Goal: Task Accomplishment & Management: Manage account settings

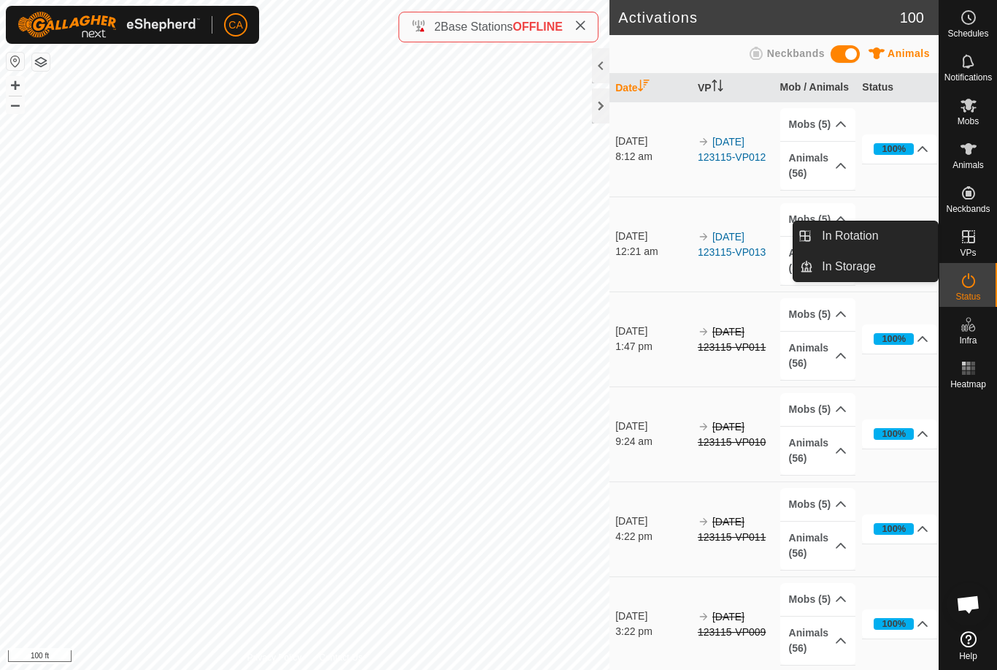
click at [868, 234] on span "In Rotation" at bounding box center [850, 236] width 56 height 18
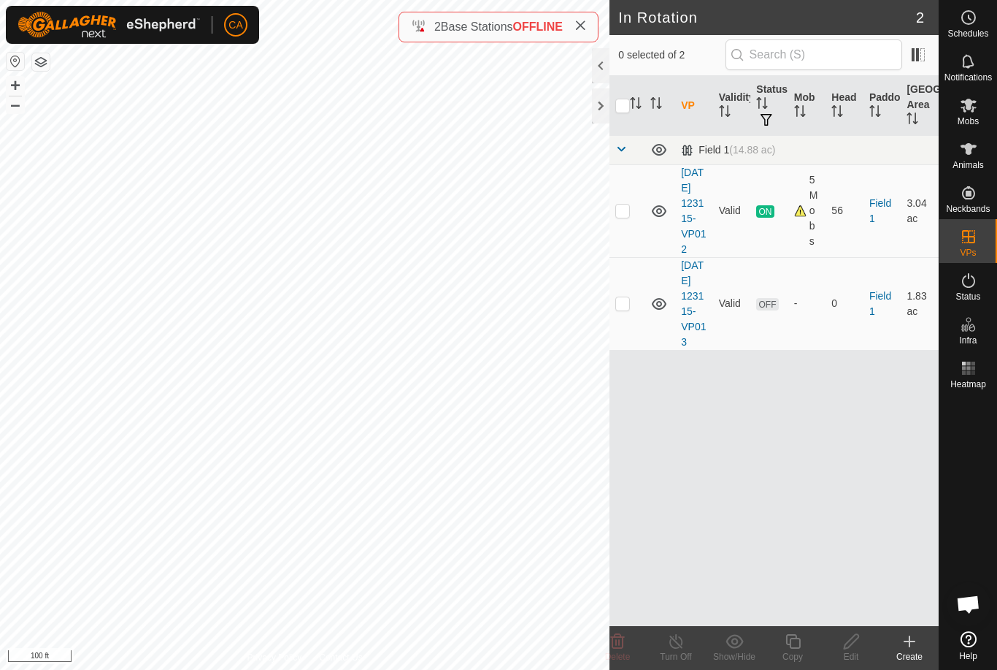
click at [617, 342] on td at bounding box center [627, 303] width 35 height 93
click at [615, 645] on icon at bounding box center [618, 641] width 18 height 18
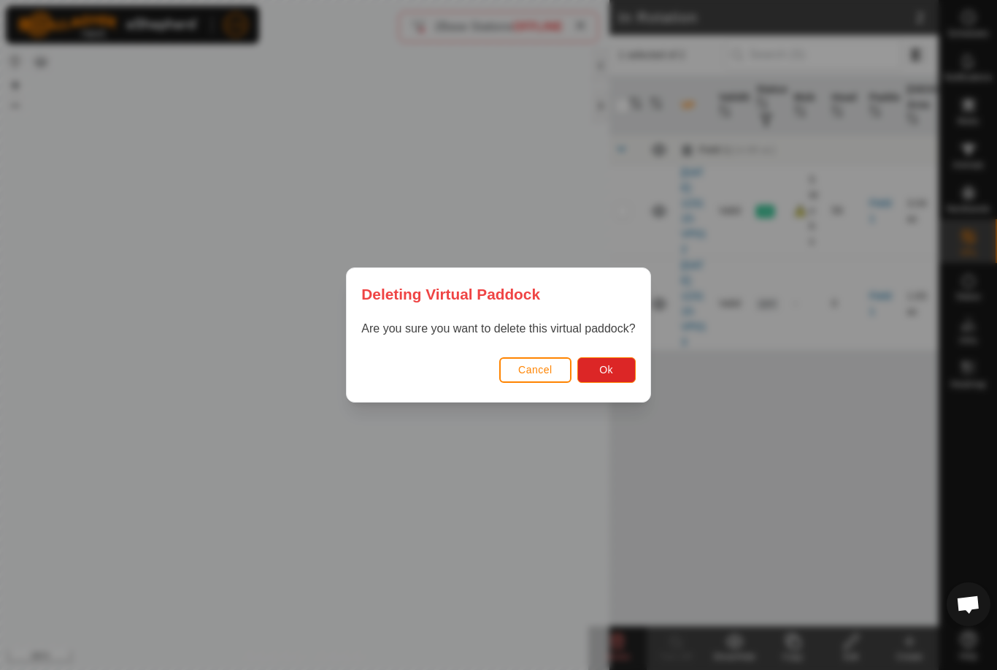
click at [616, 380] on button "Ok" at bounding box center [607, 370] width 58 height 26
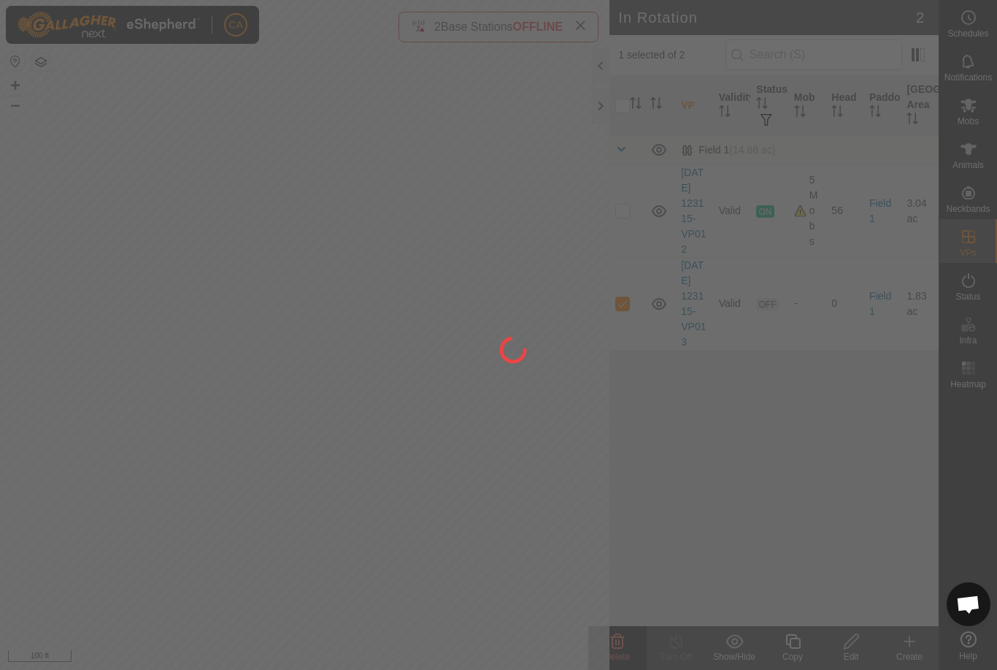
checkbox input "false"
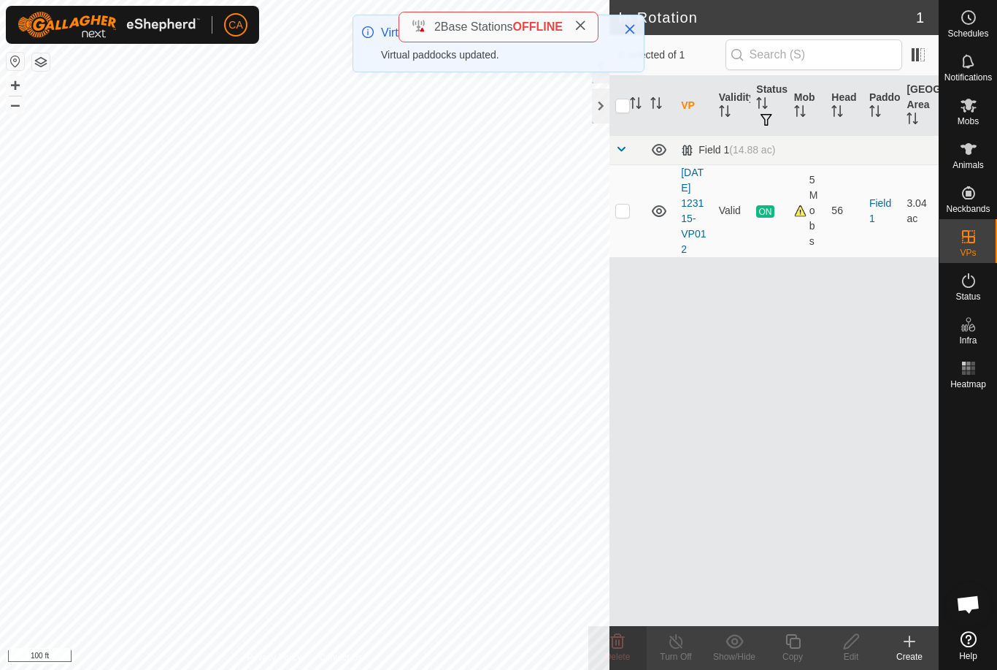
click at [586, 24] on icon at bounding box center [581, 26] width 12 height 12
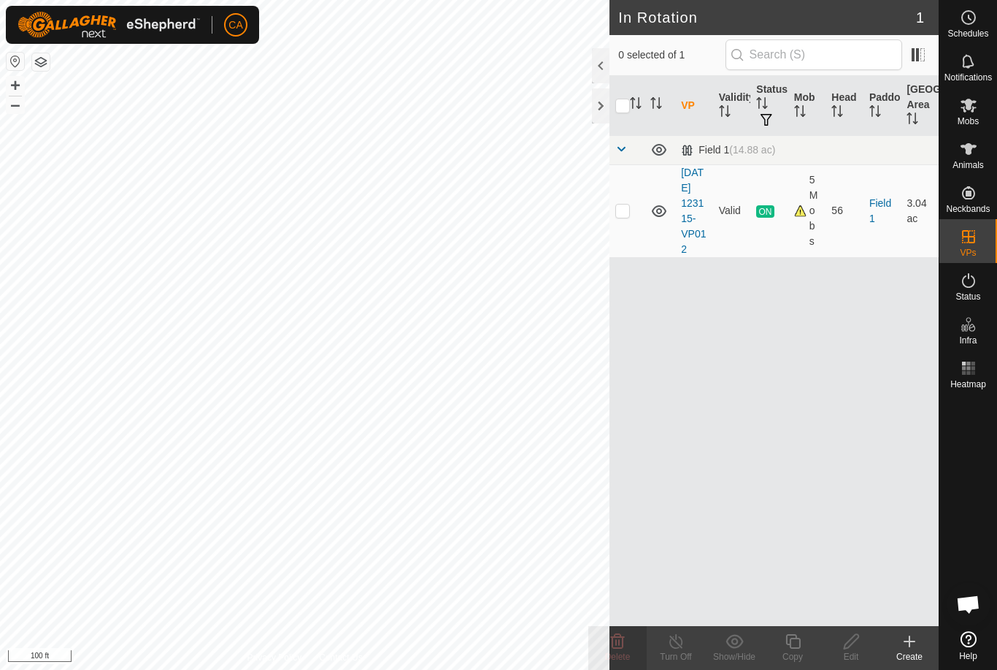
click at [636, 26] on button "Close" at bounding box center [630, 28] width 20 height 20
click at [599, 113] on div at bounding box center [601, 105] width 18 height 35
click at [908, 640] on icon at bounding box center [910, 641] width 18 height 18
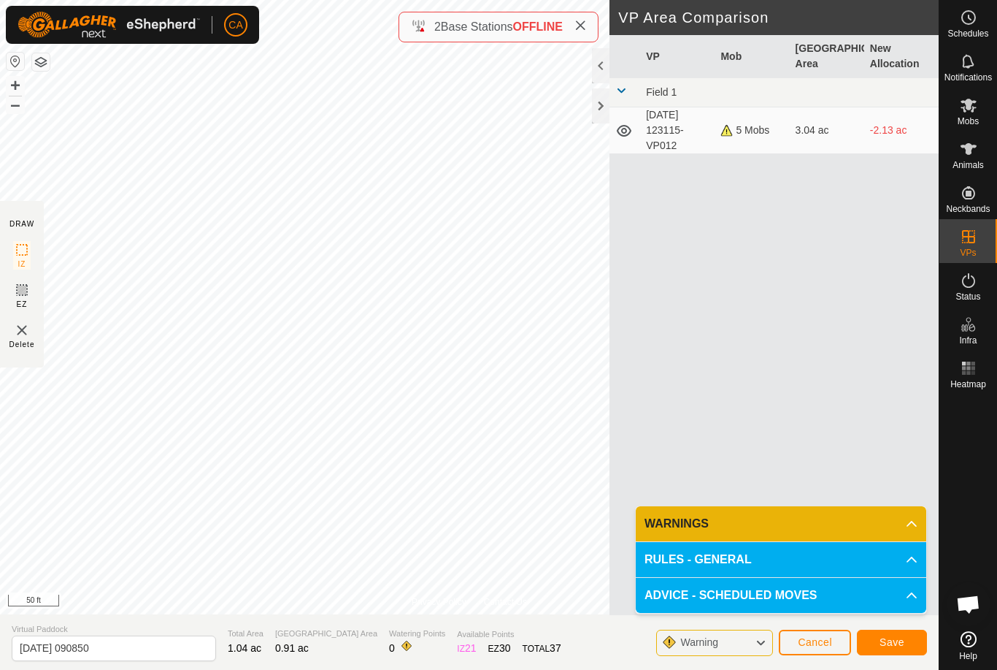
click at [892, 645] on span "Save" at bounding box center [892, 642] width 25 height 12
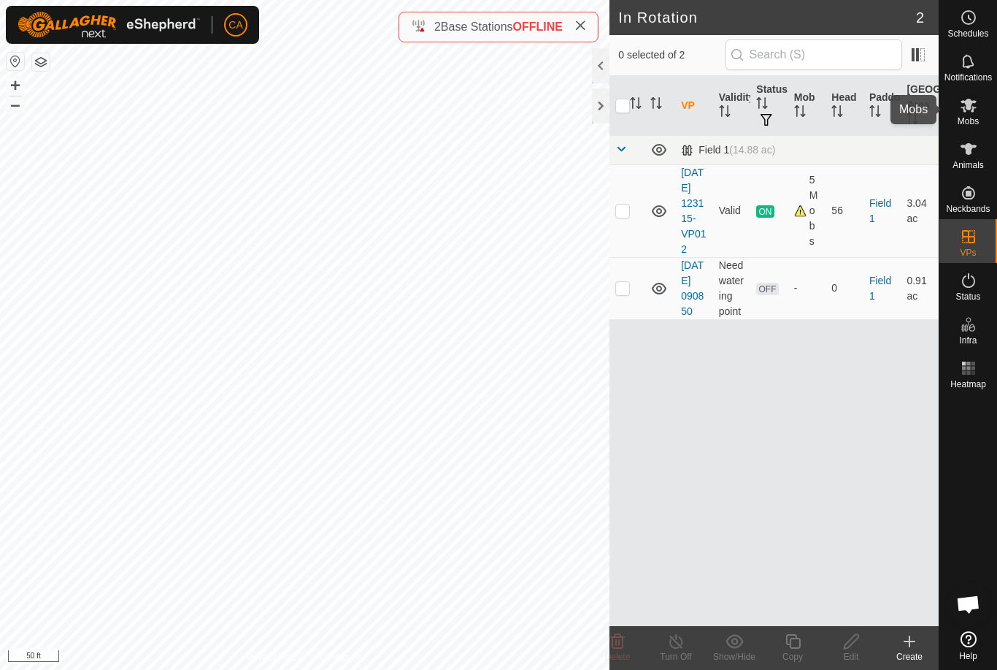
click at [973, 109] on icon at bounding box center [969, 106] width 16 height 14
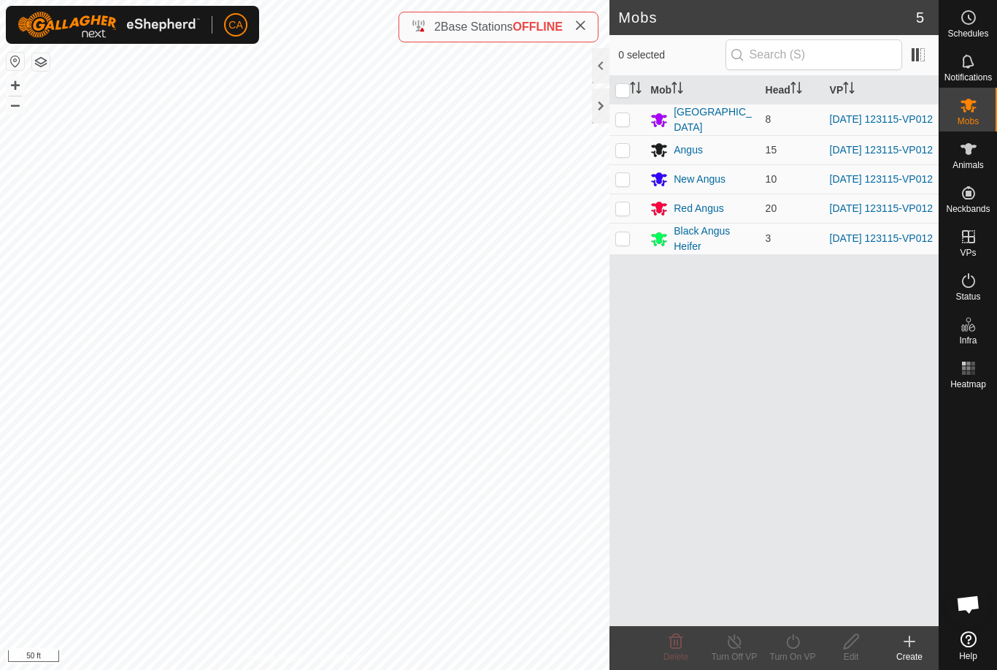
click at [618, 96] on input "checkbox" at bounding box center [623, 90] width 15 height 15
checkbox input "true"
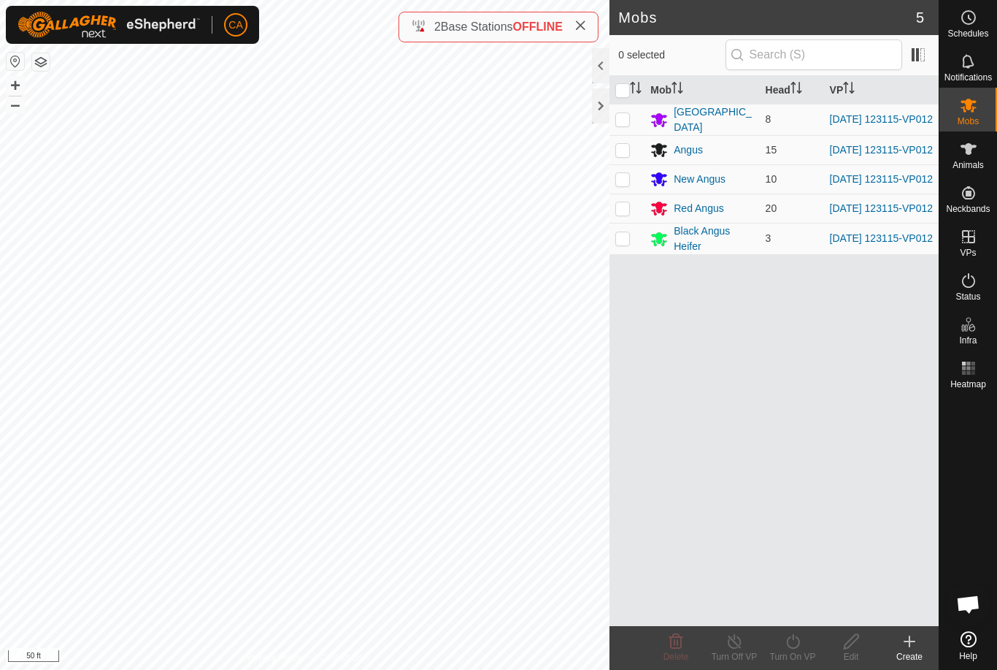
checkbox input "true"
click at [805, 640] on turn-on-svg-icon at bounding box center [793, 641] width 58 height 18
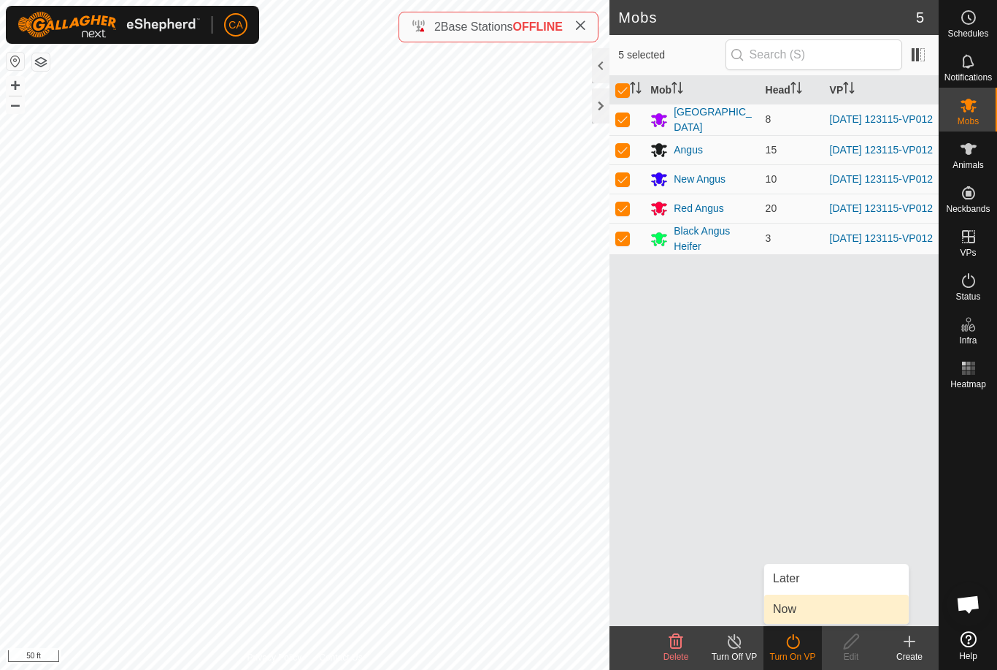
click at [820, 610] on link "Now" at bounding box center [837, 608] width 145 height 29
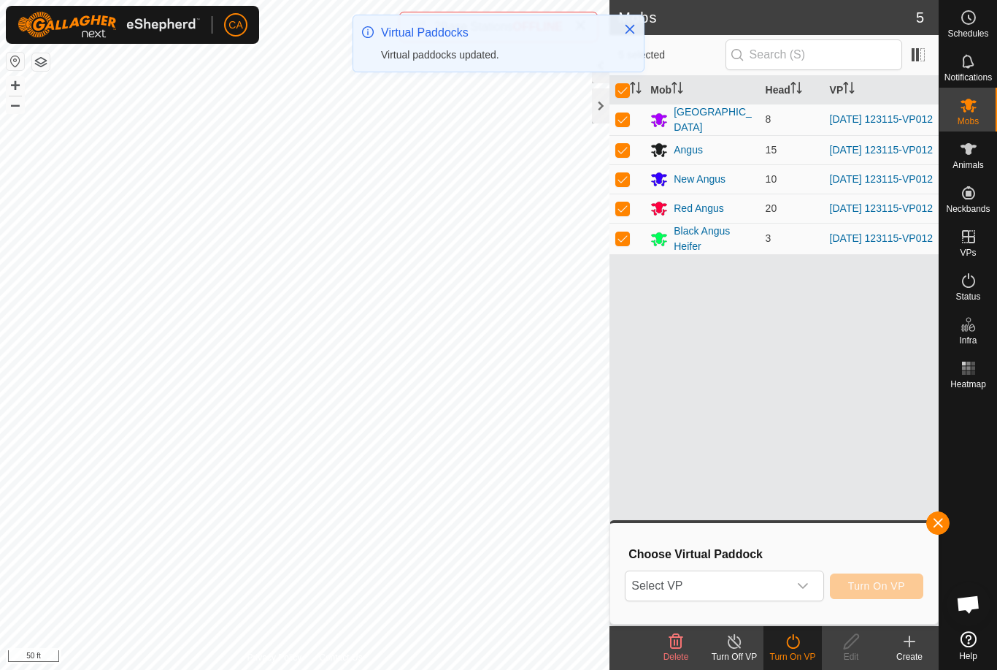
click at [787, 579] on span "Select VP" at bounding box center [707, 585] width 162 height 29
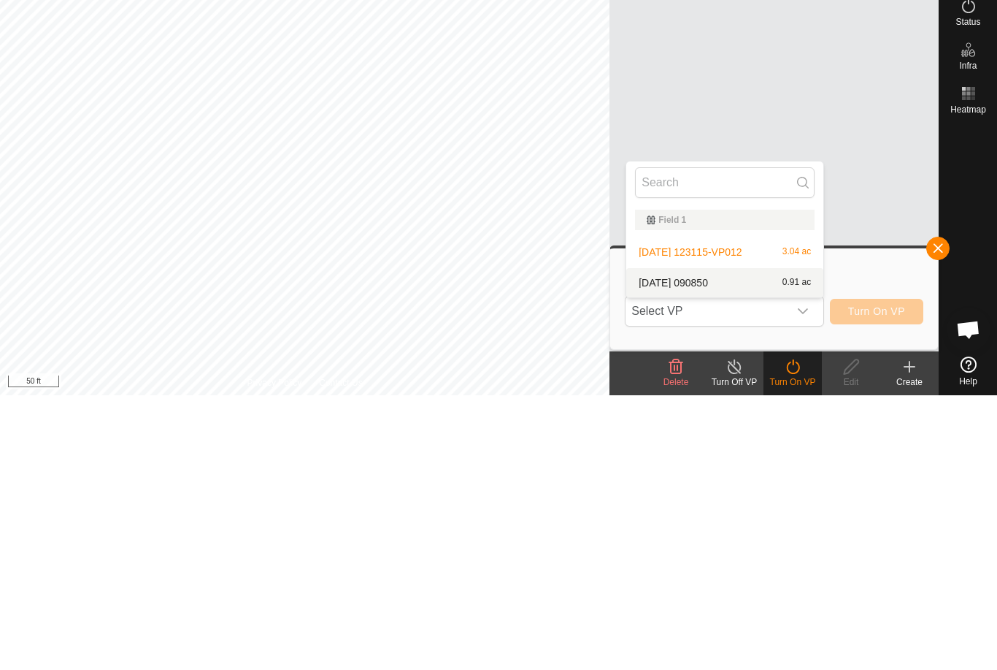
click at [728, 548] on div "2025-09-13 090850 0.91 ac" at bounding box center [725, 557] width 180 height 18
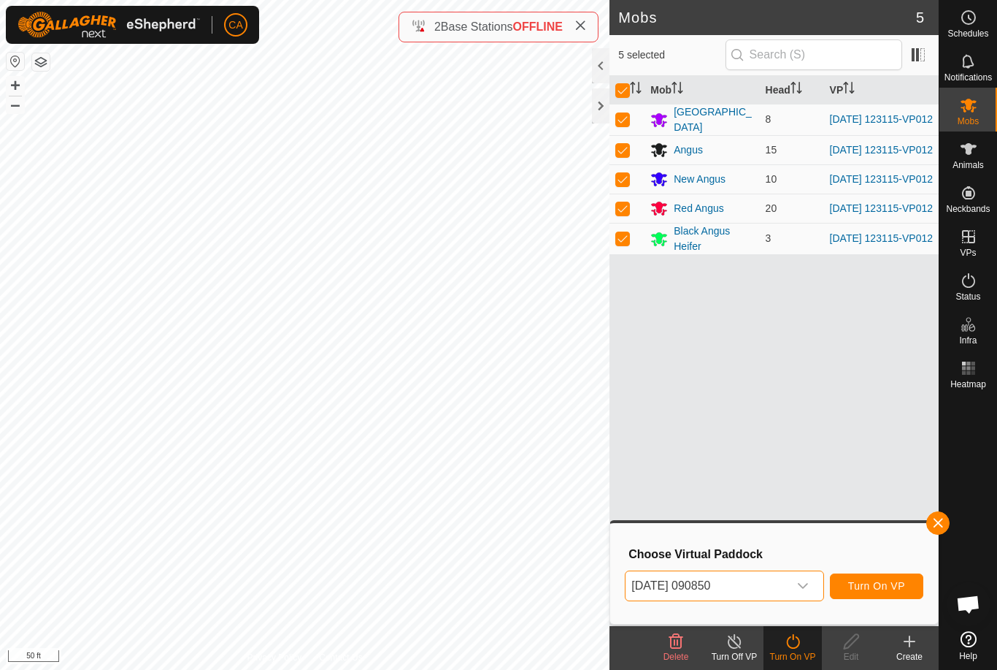
click at [878, 589] on span "Turn On VP" at bounding box center [877, 586] width 57 height 12
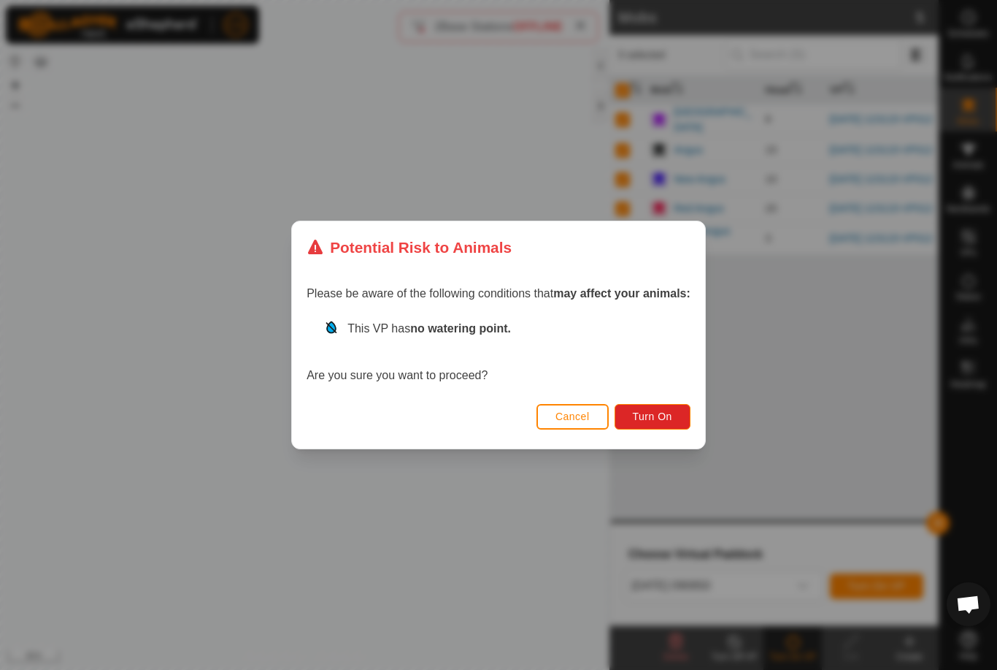
click at [667, 413] on span "Turn On" at bounding box center [652, 416] width 39 height 12
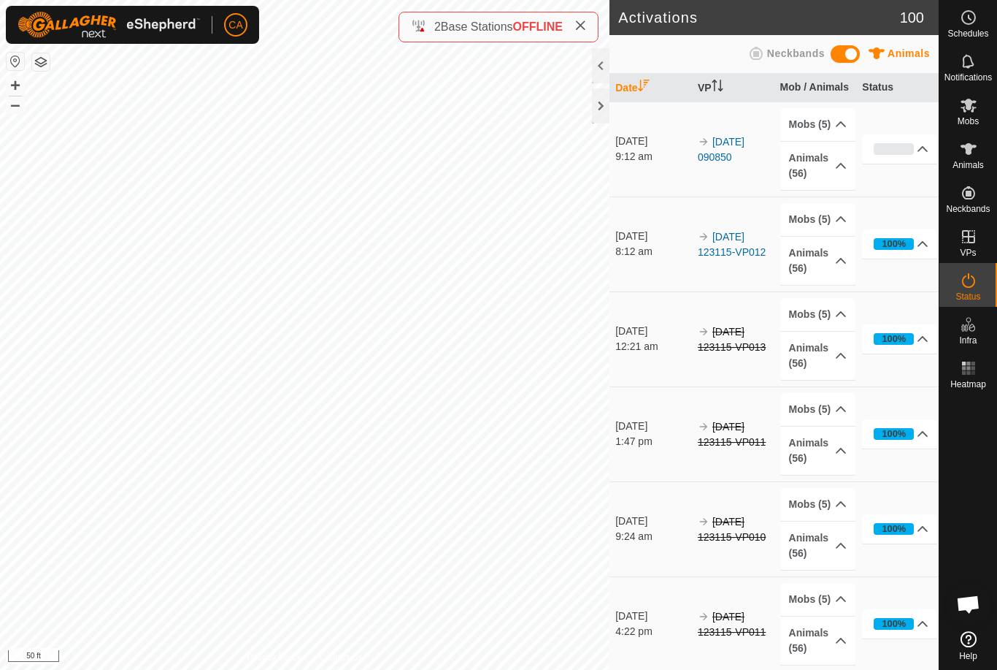
click at [603, 112] on div at bounding box center [601, 105] width 18 height 35
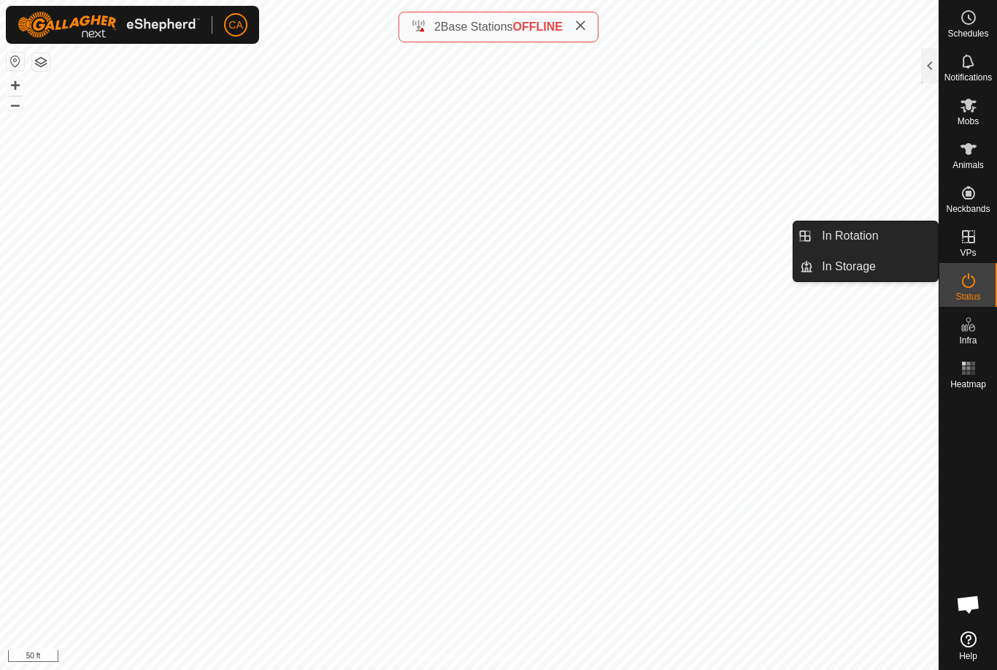
click at [883, 239] on link "In Rotation" at bounding box center [875, 235] width 125 height 29
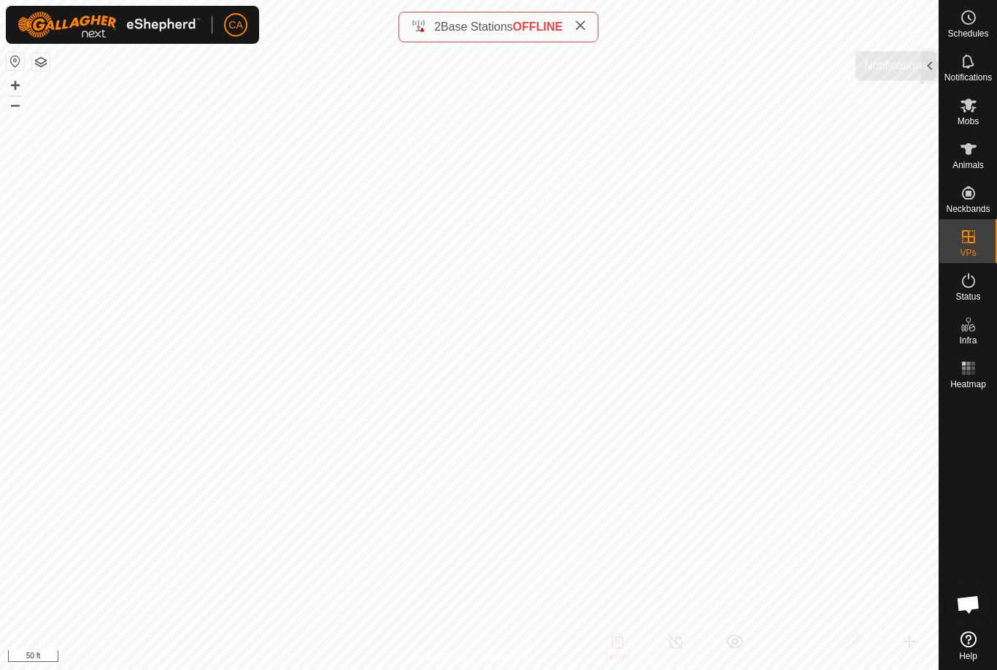
click at [948, 58] on div "Notifications" at bounding box center [969, 66] width 58 height 44
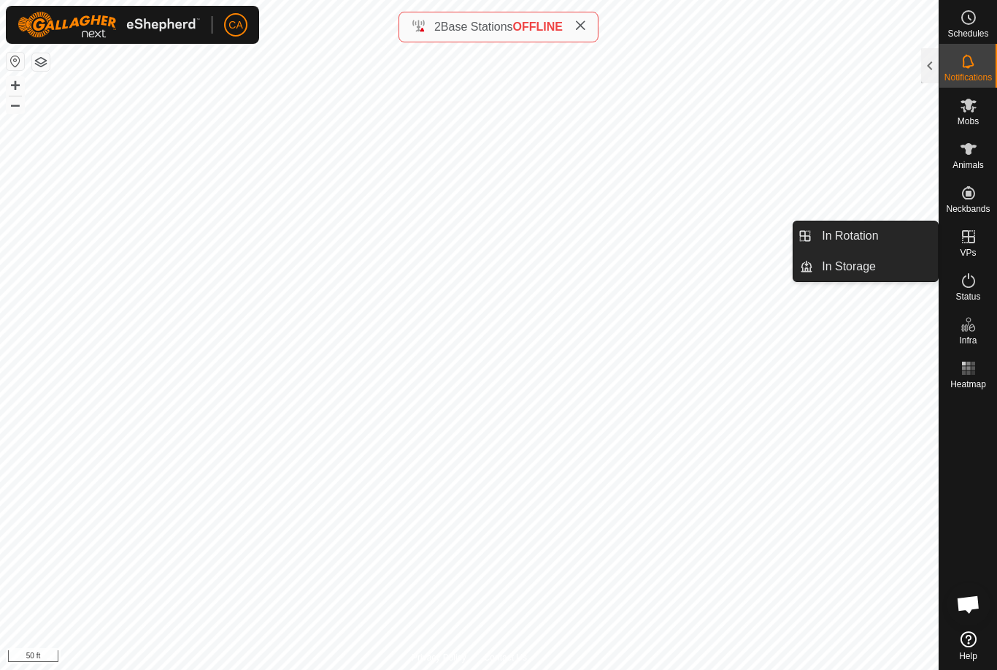
click at [881, 242] on link "In Rotation" at bounding box center [875, 235] width 125 height 29
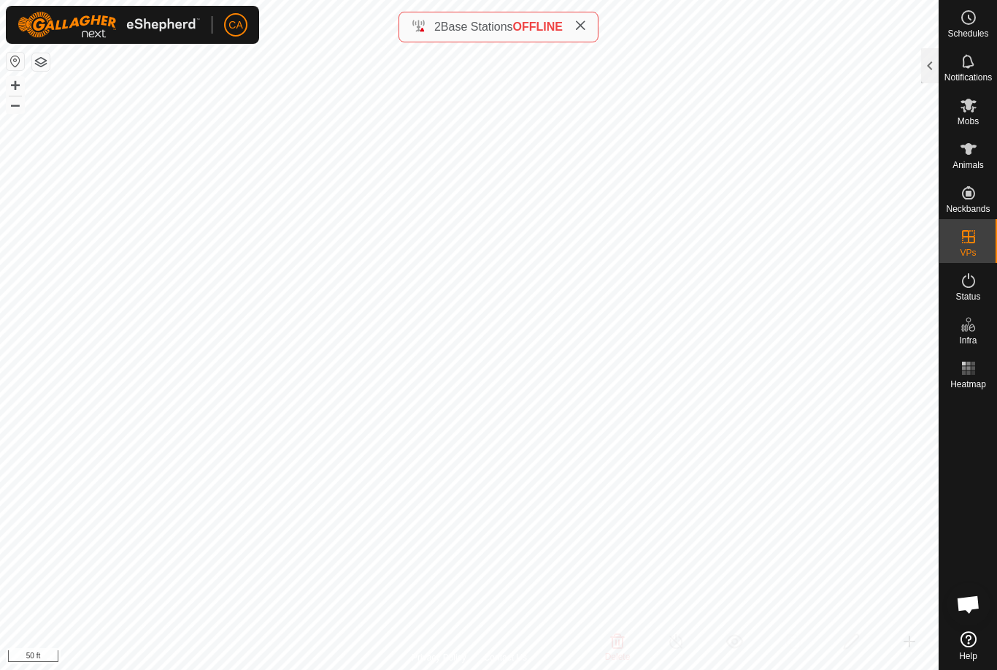
click at [936, 68] on div at bounding box center [931, 65] width 18 height 35
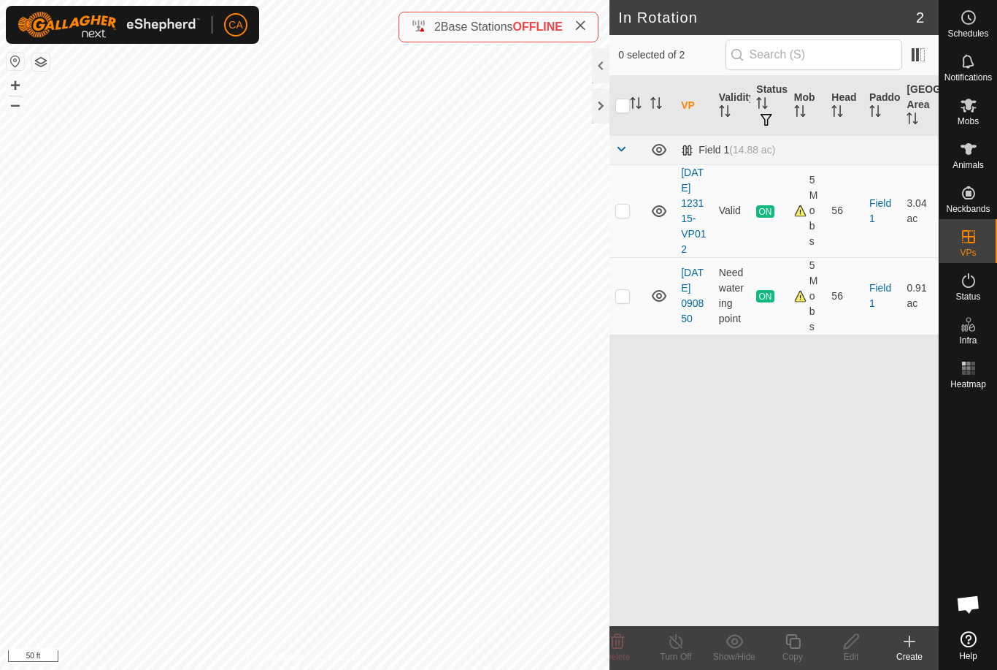
click at [627, 302] on p-checkbox at bounding box center [623, 296] width 15 height 12
checkbox input "true"
click at [800, 648] on icon at bounding box center [793, 641] width 18 height 18
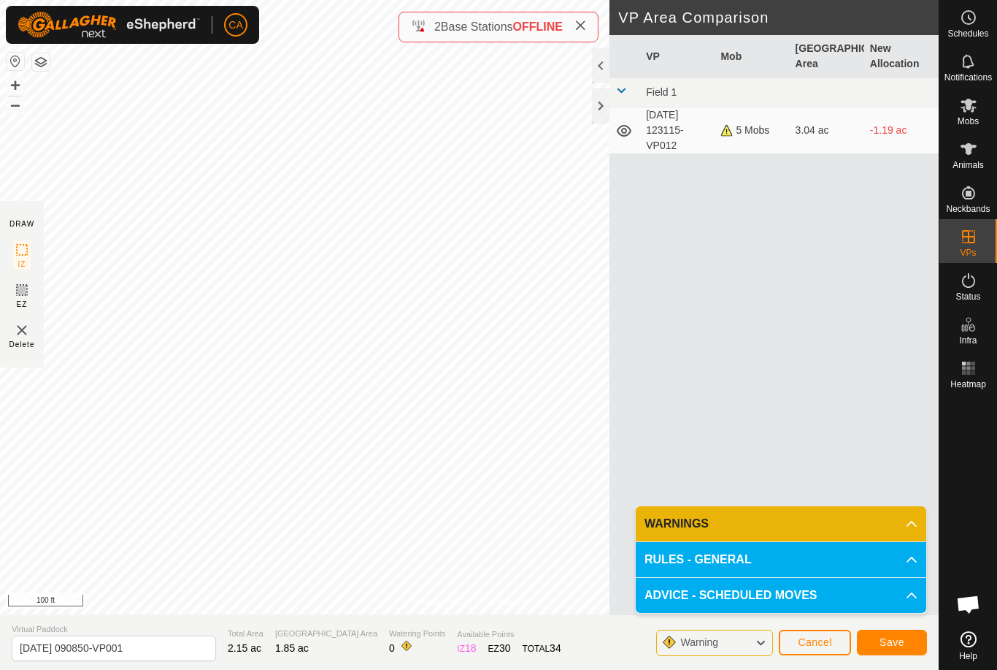
click at [898, 640] on span "Save" at bounding box center [892, 642] width 25 height 12
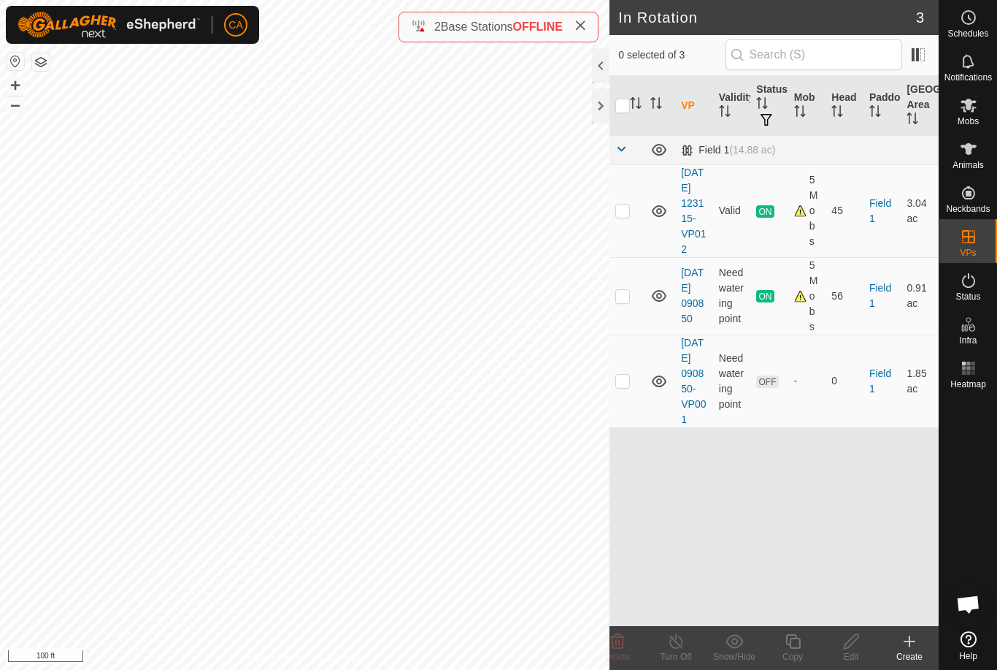
click at [979, 107] on es-mob-svg-icon at bounding box center [969, 104] width 26 height 23
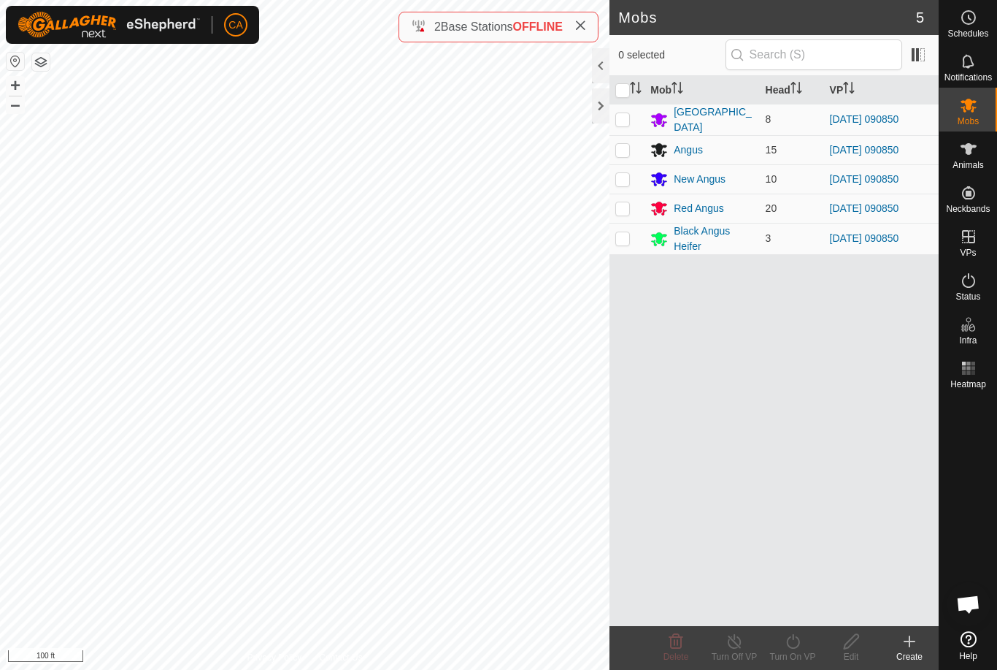
click at [626, 84] on input "checkbox" at bounding box center [623, 90] width 15 height 15
checkbox input "true"
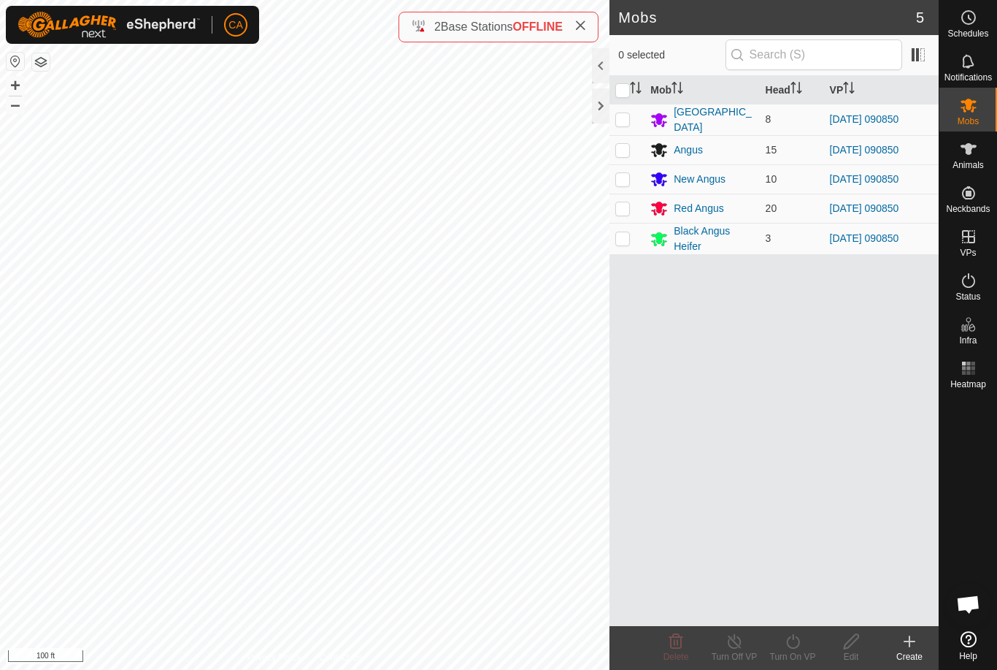
checkbox input "true"
click at [797, 647] on icon at bounding box center [792, 641] width 13 height 15
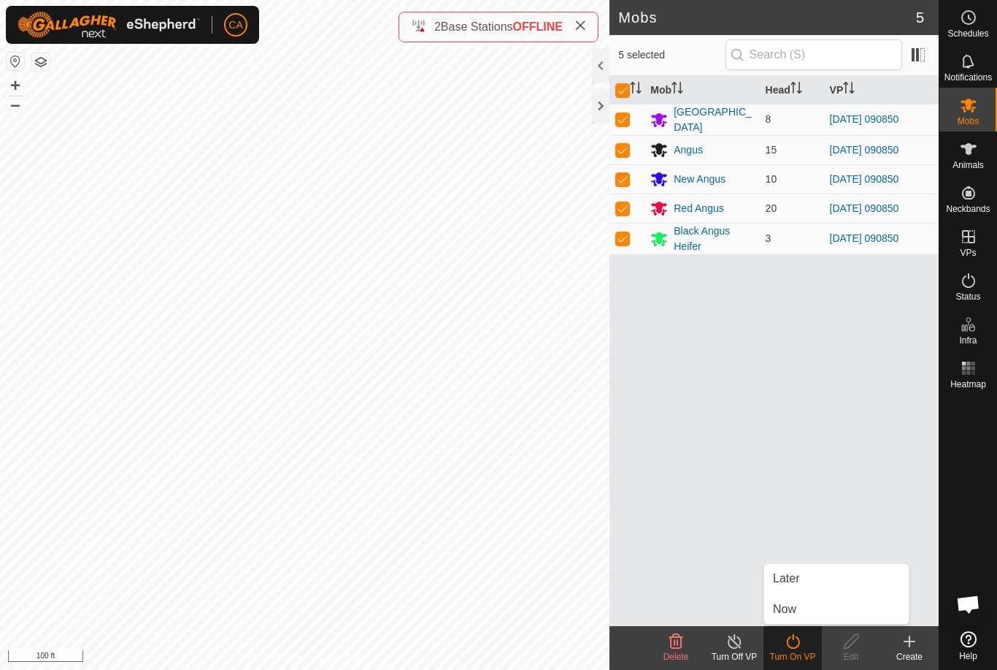
click at [824, 614] on link "Now" at bounding box center [837, 608] width 145 height 29
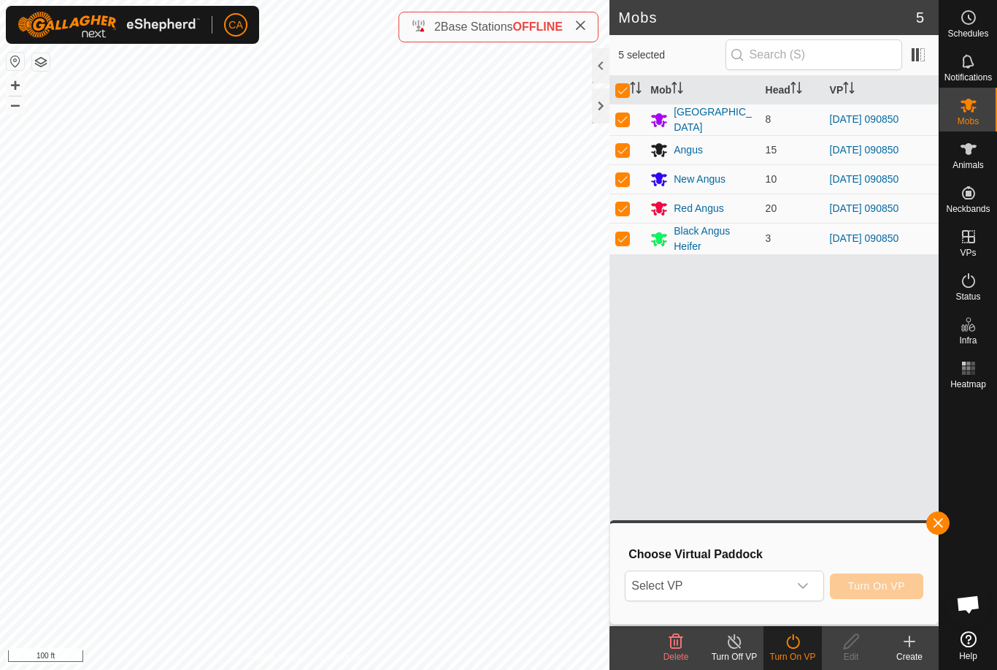
click at [786, 574] on span "Select VP" at bounding box center [707, 585] width 162 height 29
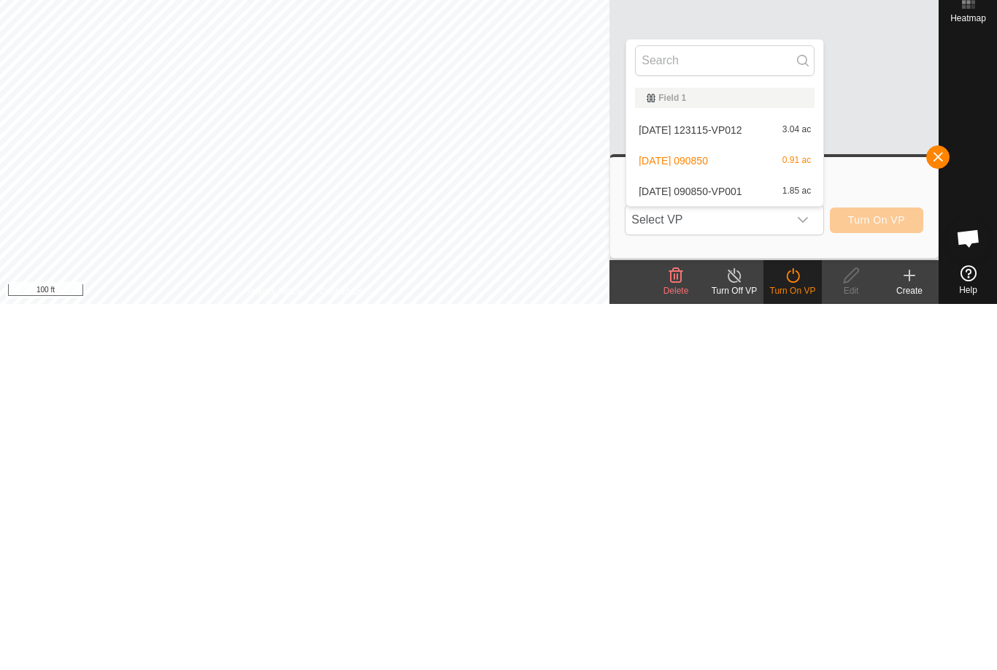
click at [734, 548] on div "2025-09-13 090850-VP001 1.85 ac" at bounding box center [725, 557] width 180 height 18
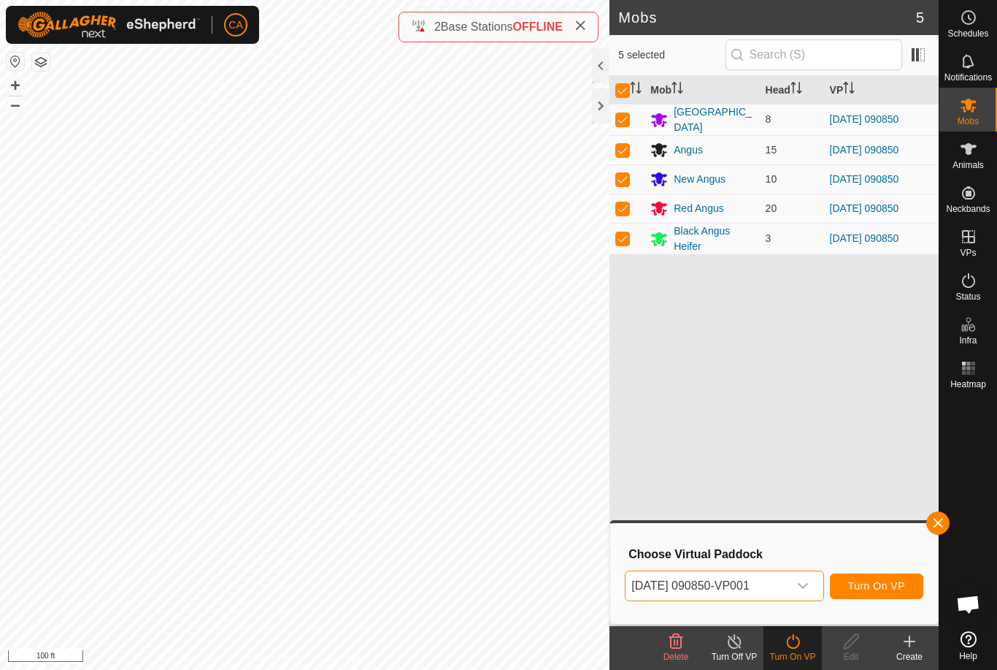
click at [886, 593] on button "Turn On VP" at bounding box center [876, 586] width 93 height 26
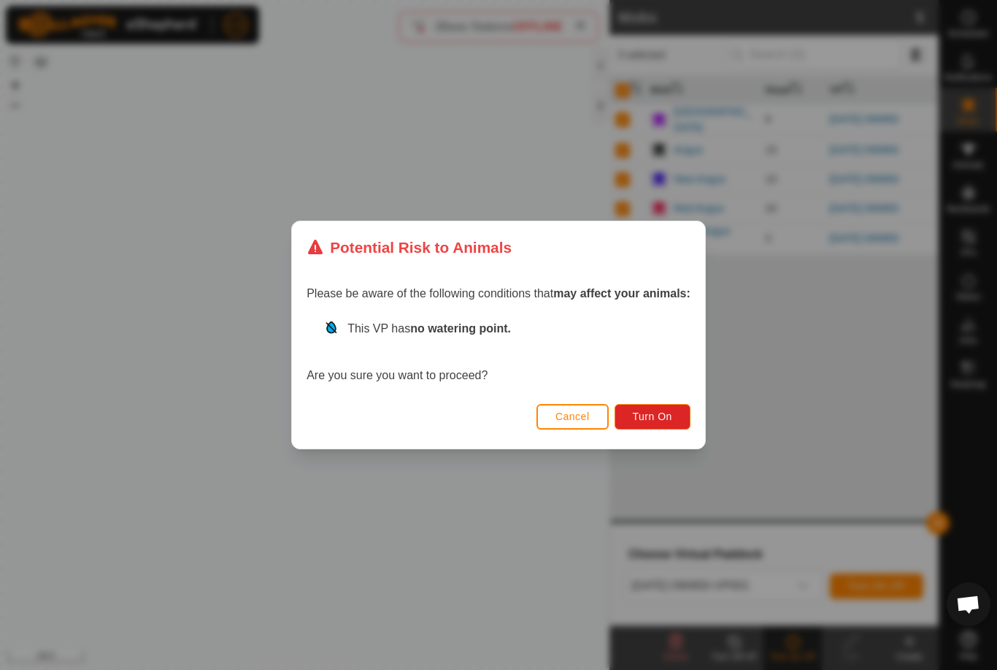
click at [672, 429] on button "Turn On" at bounding box center [653, 417] width 76 height 26
